Goal: Information Seeking & Learning: Learn about a topic

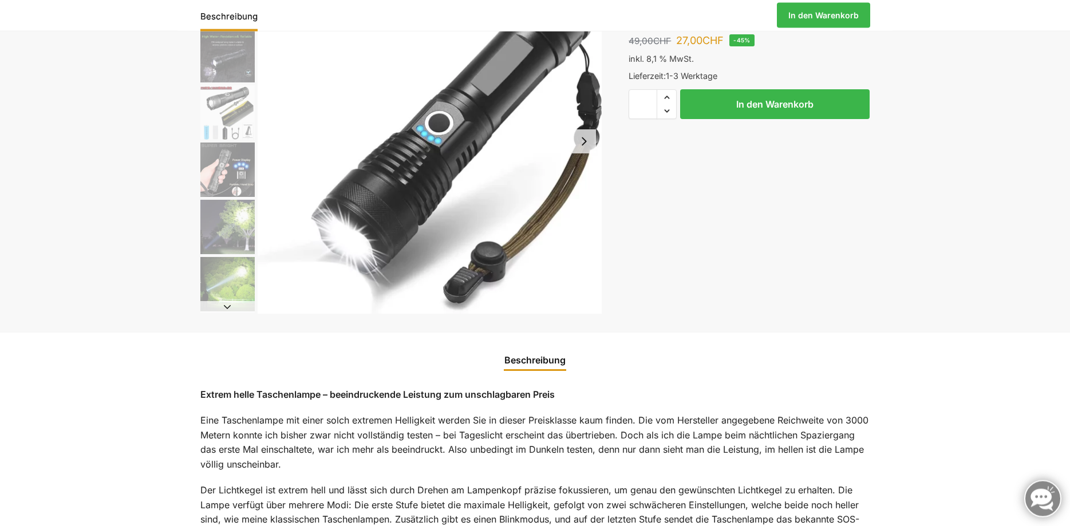
scroll to position [117, 0]
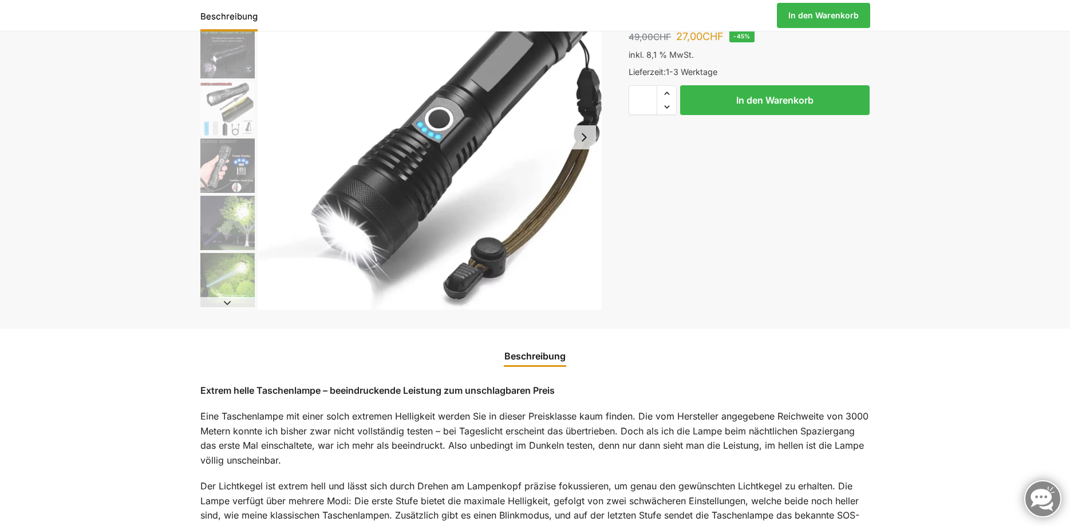
click at [520, 357] on link "Beschreibung" at bounding box center [534, 355] width 75 height 27
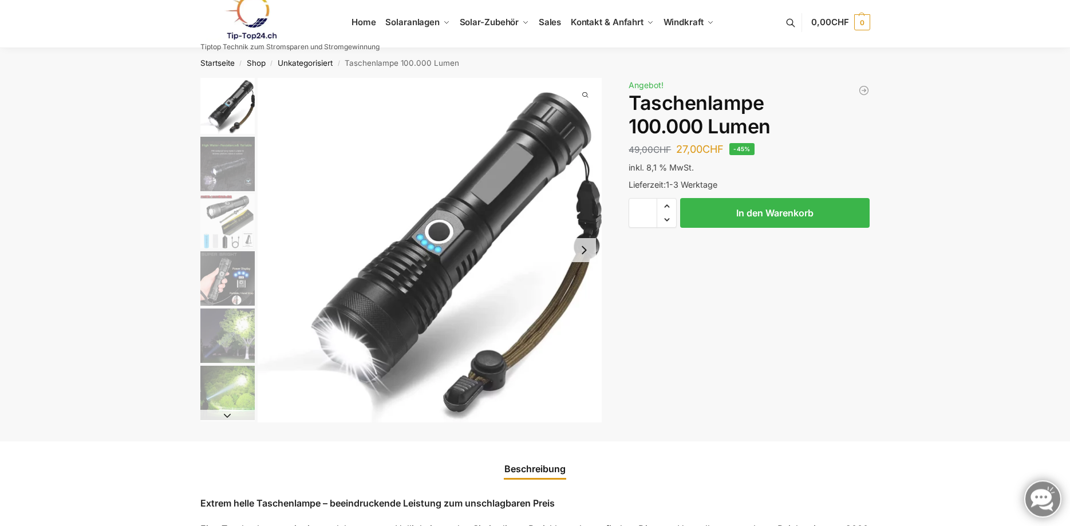
scroll to position [0, 0]
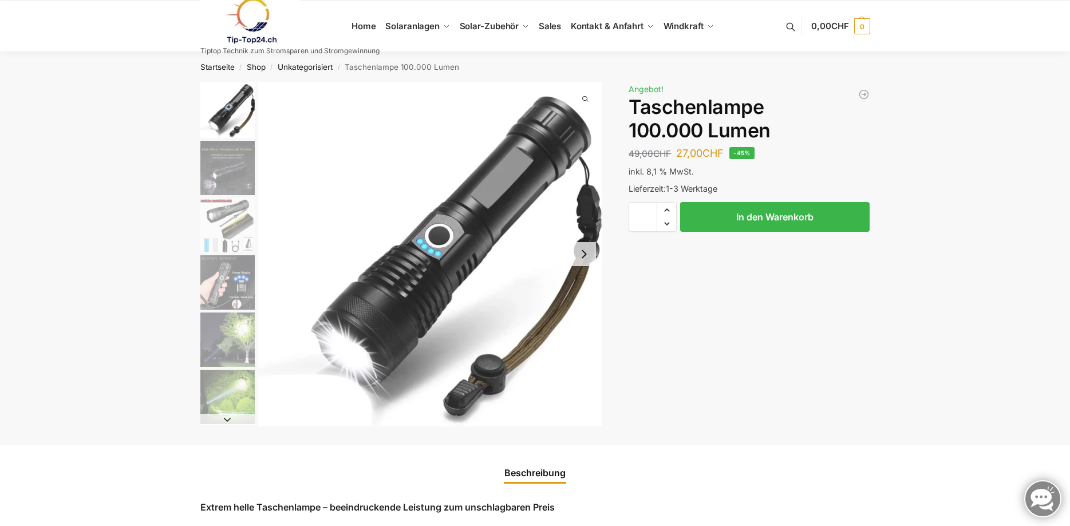
click at [230, 235] on img "3 / 6" at bounding box center [227, 225] width 54 height 54
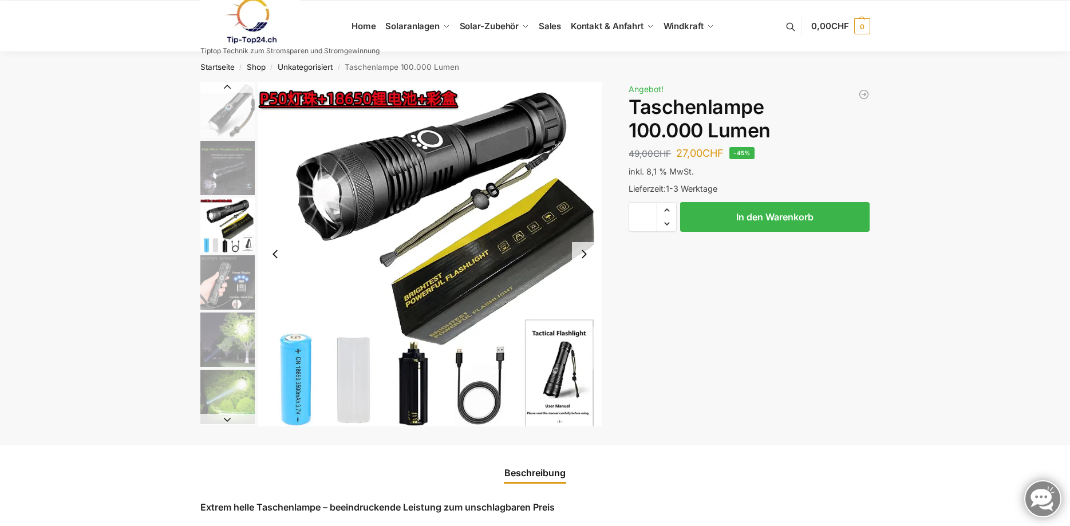
click at [229, 279] on img "4 / 6" at bounding box center [227, 282] width 54 height 54
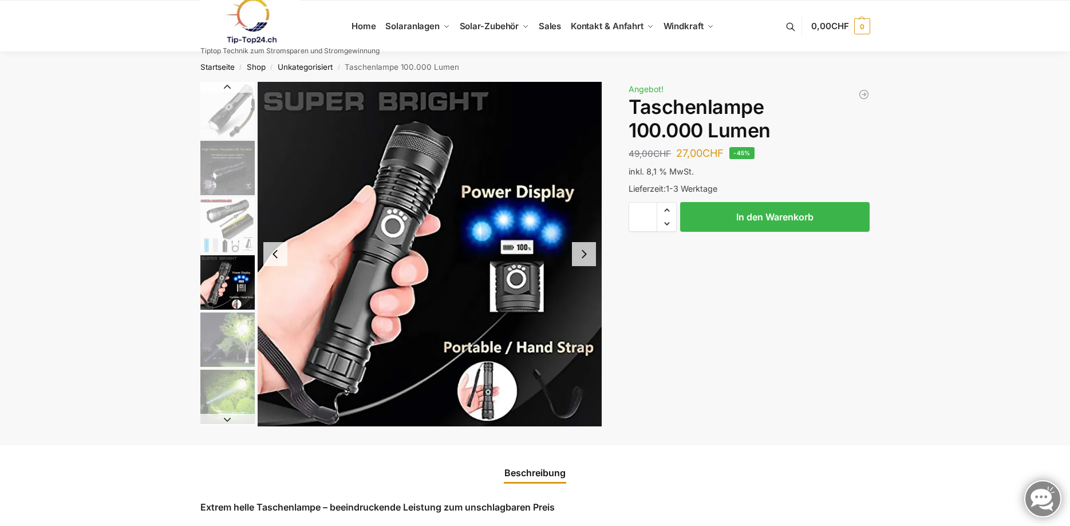
click at [235, 338] on img "5 / 6" at bounding box center [227, 339] width 54 height 54
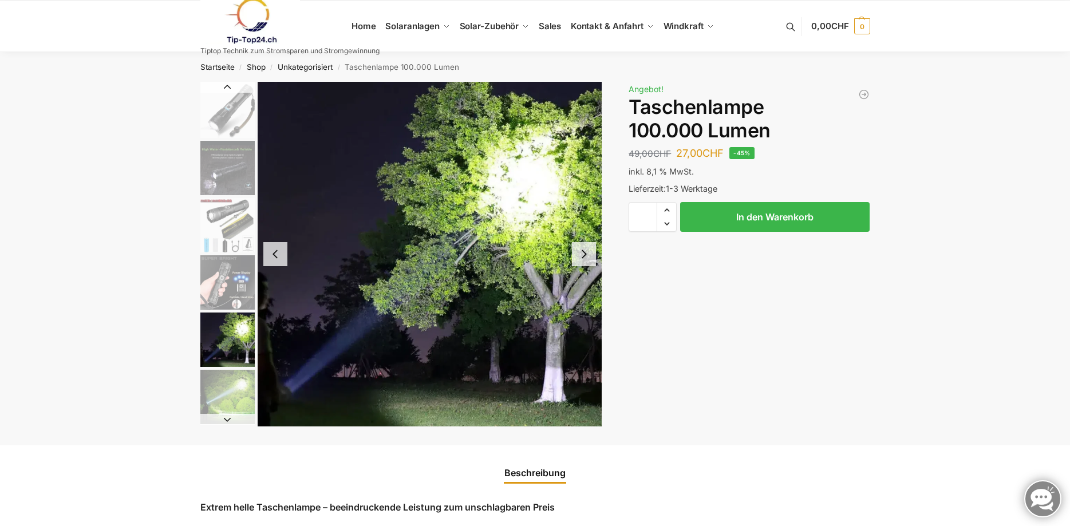
click at [222, 128] on img "1 / 6" at bounding box center [227, 110] width 54 height 56
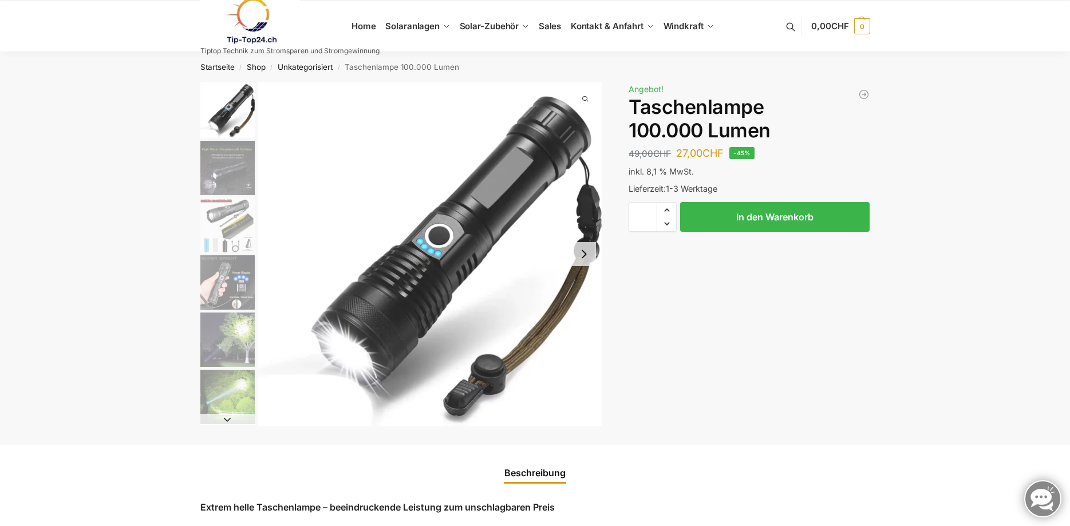
click at [217, 169] on img "2 / 6" at bounding box center [227, 168] width 54 height 54
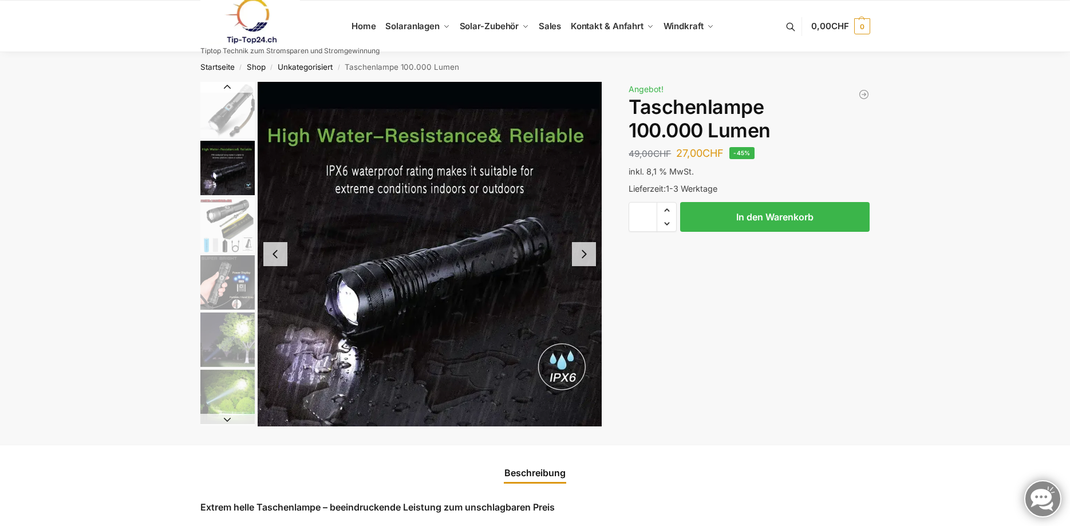
click at [581, 254] on button "Next slide" at bounding box center [584, 254] width 24 height 24
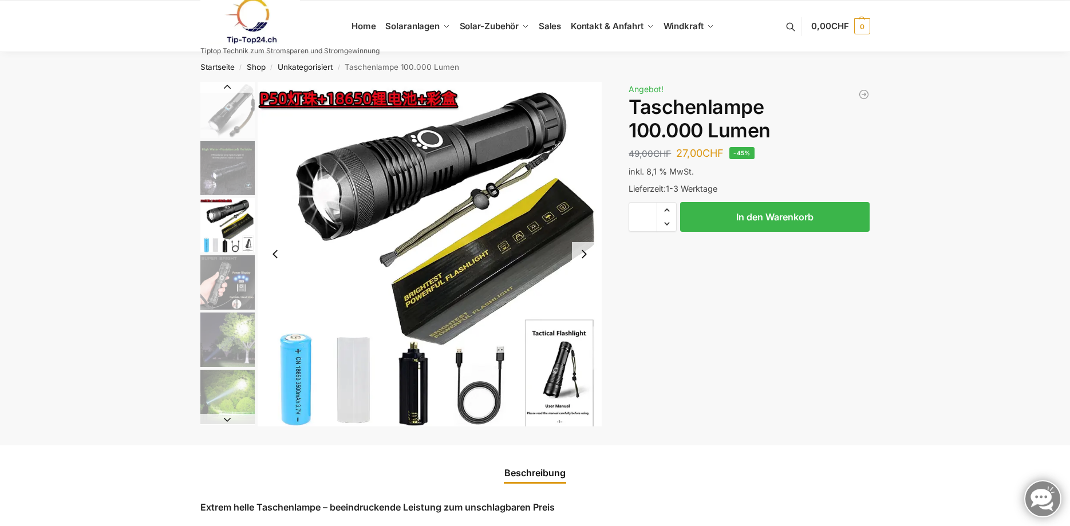
click at [581, 254] on button "Next slide" at bounding box center [584, 254] width 24 height 24
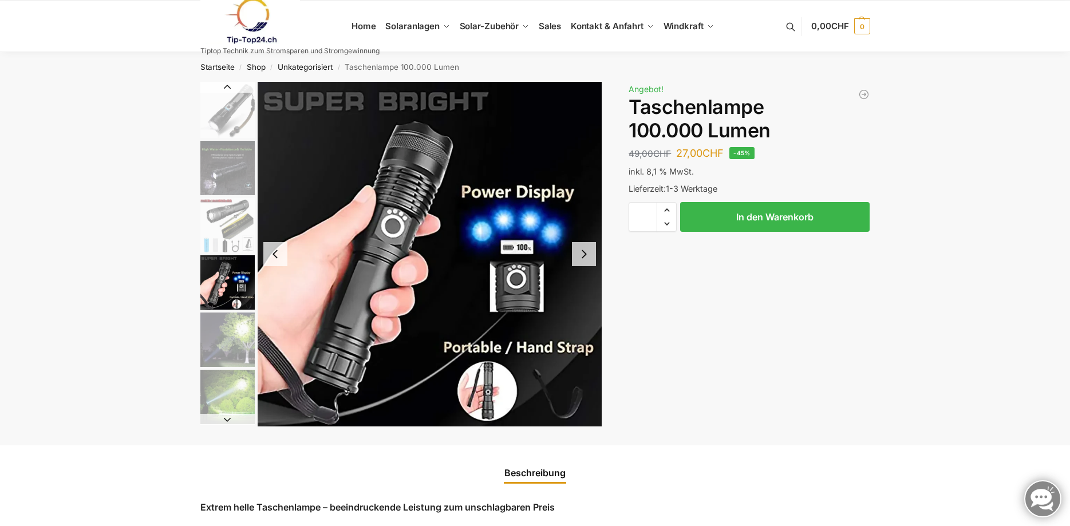
click at [581, 254] on button "Next slide" at bounding box center [584, 254] width 24 height 24
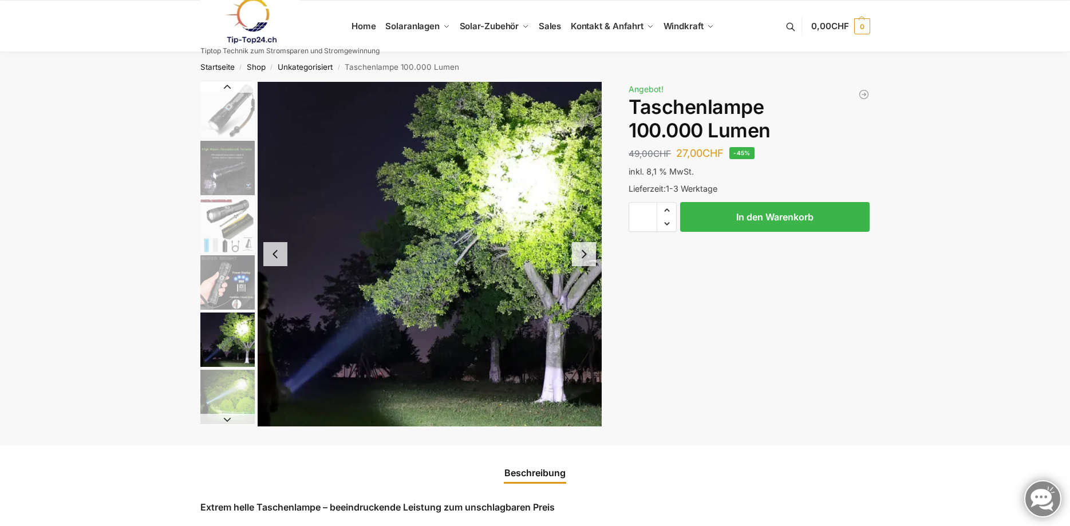
click at [581, 254] on button "Next slide" at bounding box center [584, 254] width 24 height 24
